Goal: Find specific page/section: Find specific page/section

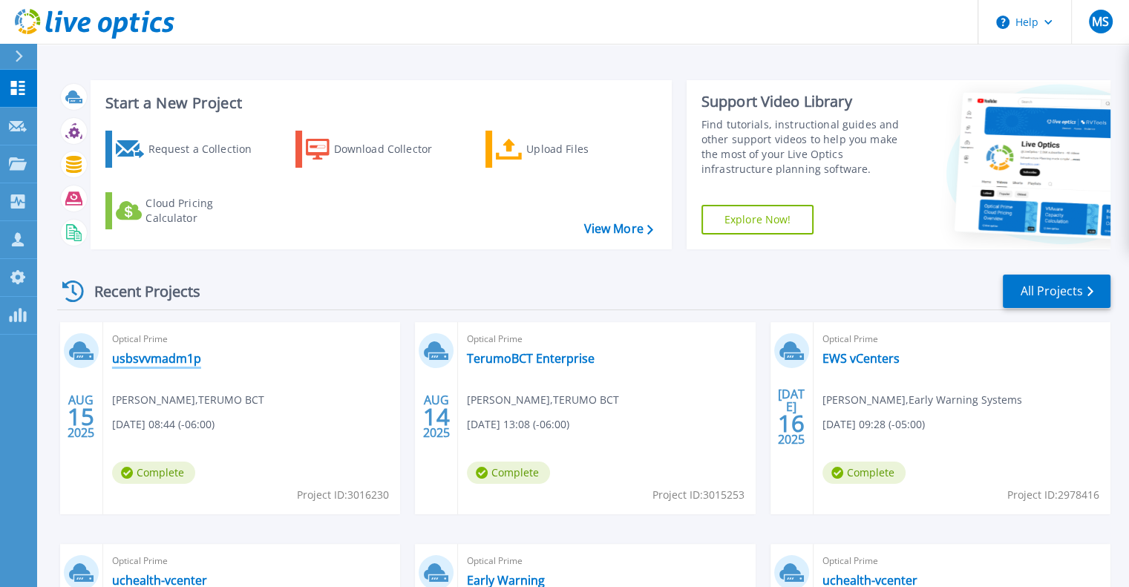
click at [158, 357] on link "usbsvvmadm1p" at bounding box center [156, 358] width 89 height 15
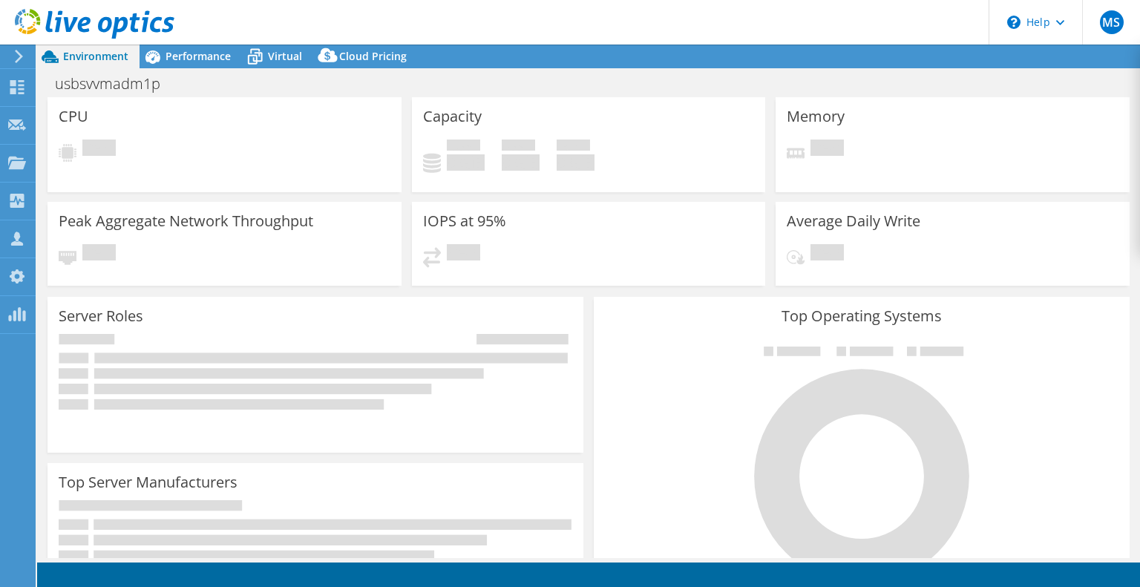
select select "USD"
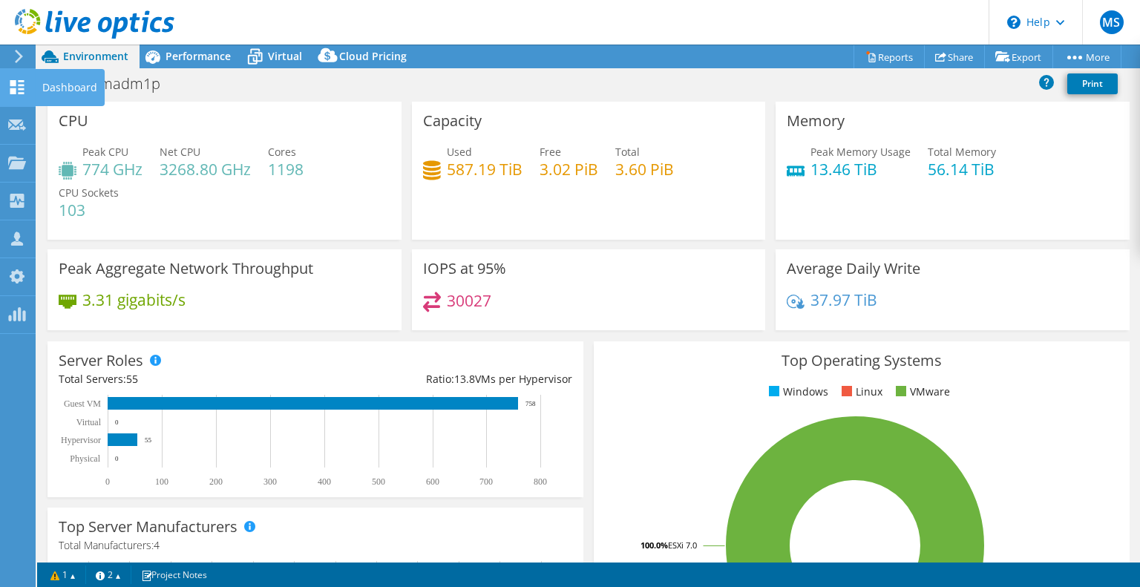
click at [9, 94] on icon at bounding box center [17, 87] width 18 height 14
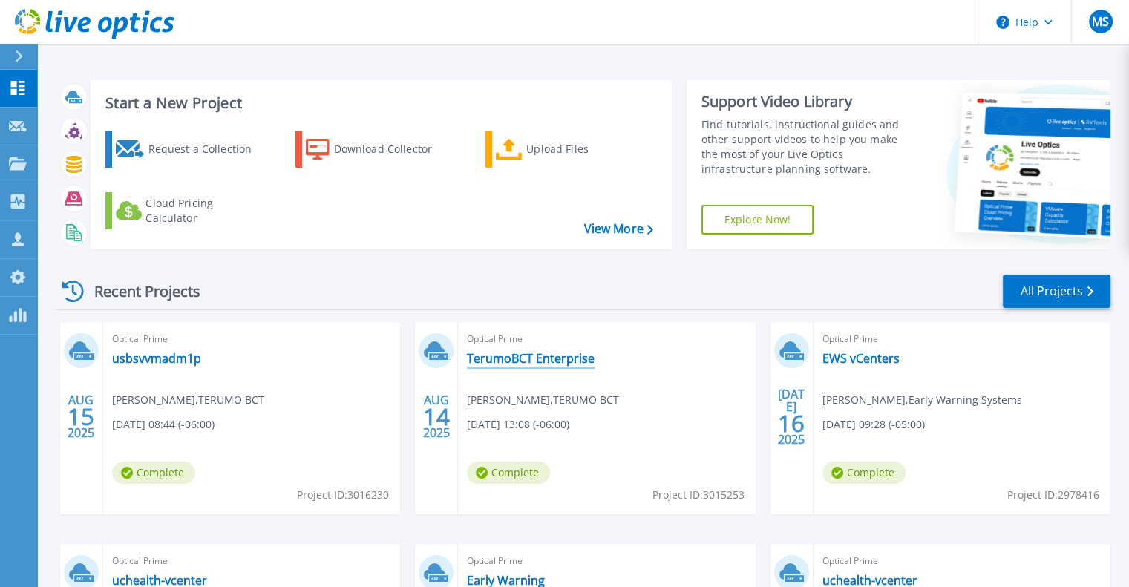
click at [556, 356] on link "TerumoBCT Enterprise" at bounding box center [531, 358] width 128 height 15
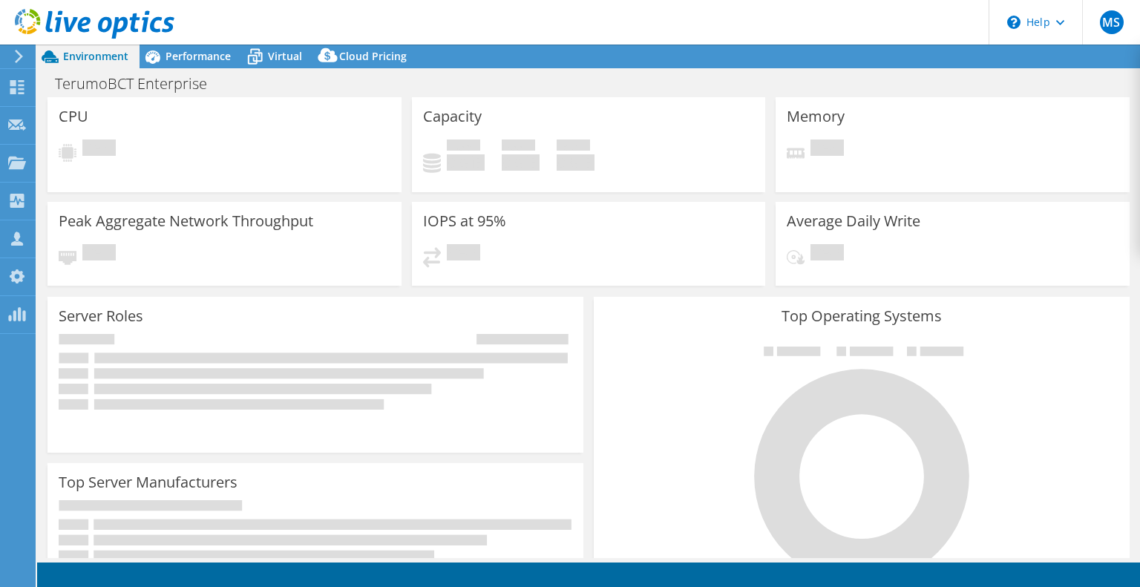
select select "USD"
